Goal: Information Seeking & Learning: Learn about a topic

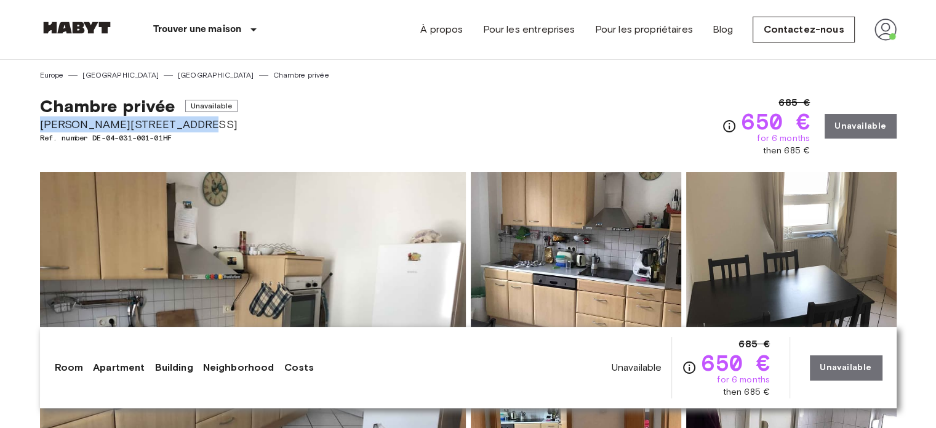
drag, startPoint x: 38, startPoint y: 125, endPoint x: 217, endPoint y: 123, distance: 178.4
copy span "Offenbacher Landstraße 407"
